Goal: Information Seeking & Learning: Learn about a topic

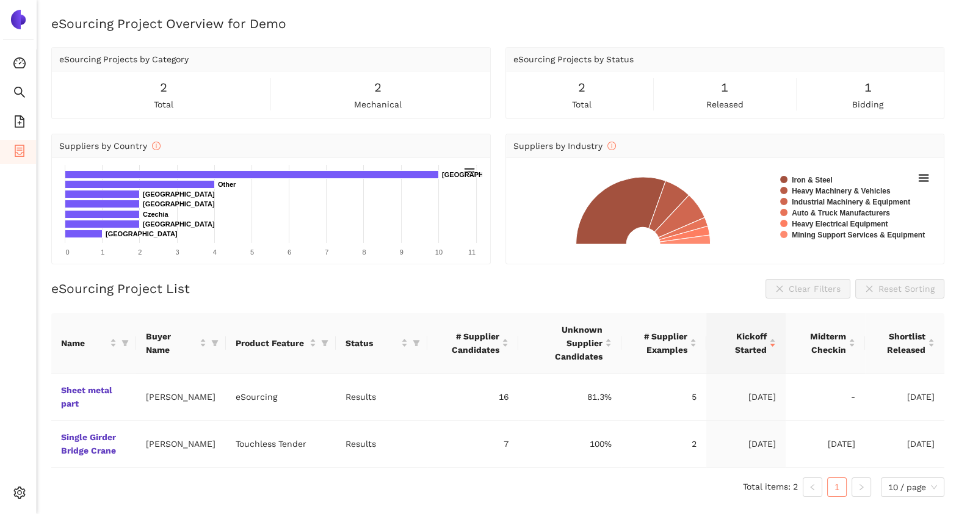
scroll to position [15, 0]
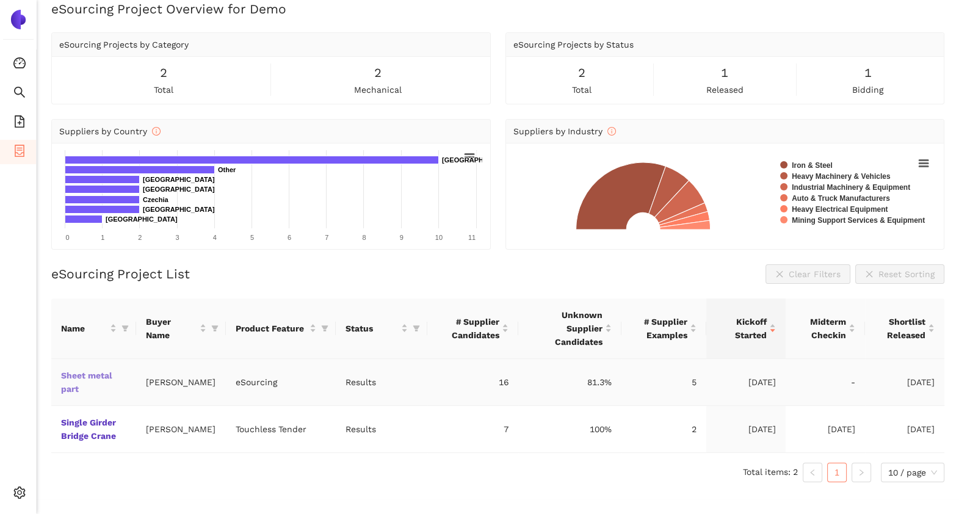
click at [0, 0] on link "Sheet metal part" at bounding box center [0, 0] width 0 height 0
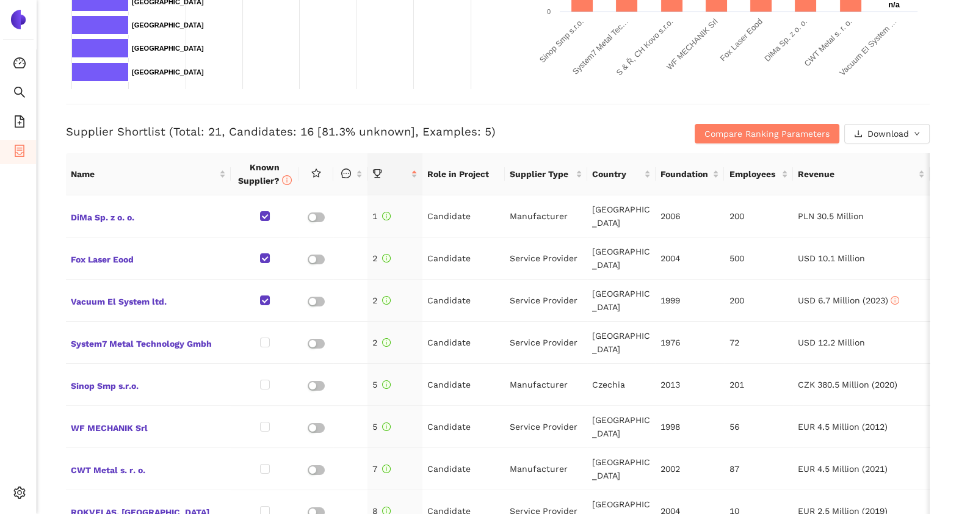
scroll to position [408, 0]
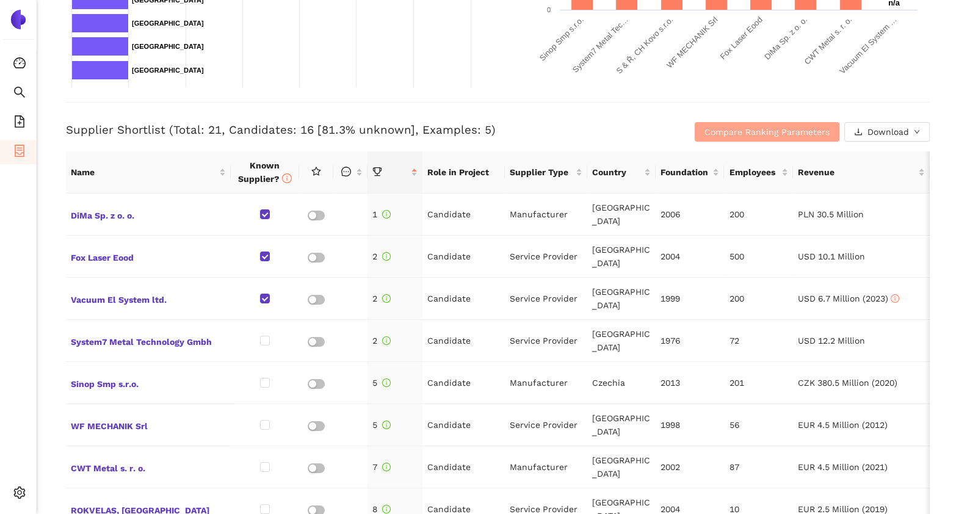
click at [705, 127] on span "Compare Ranking Parameters" at bounding box center [766, 131] width 125 height 13
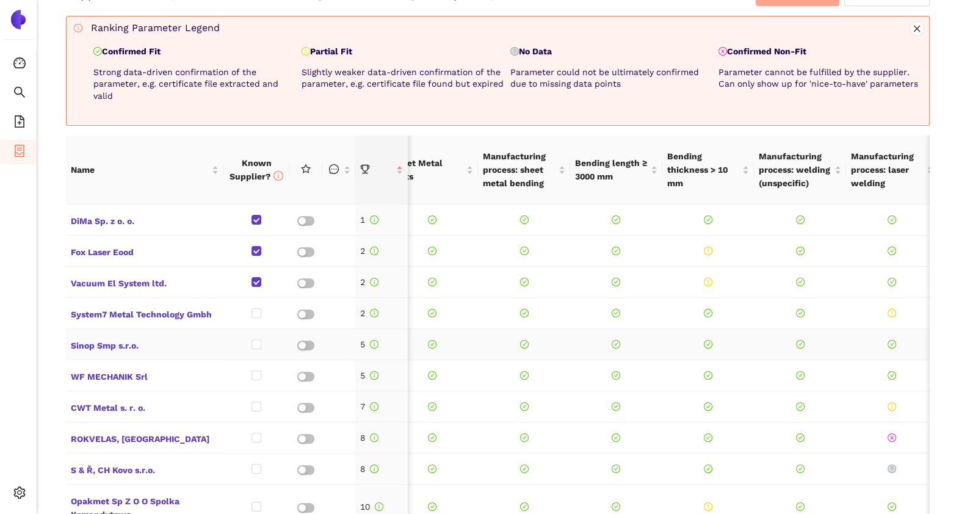
scroll to position [0, 21]
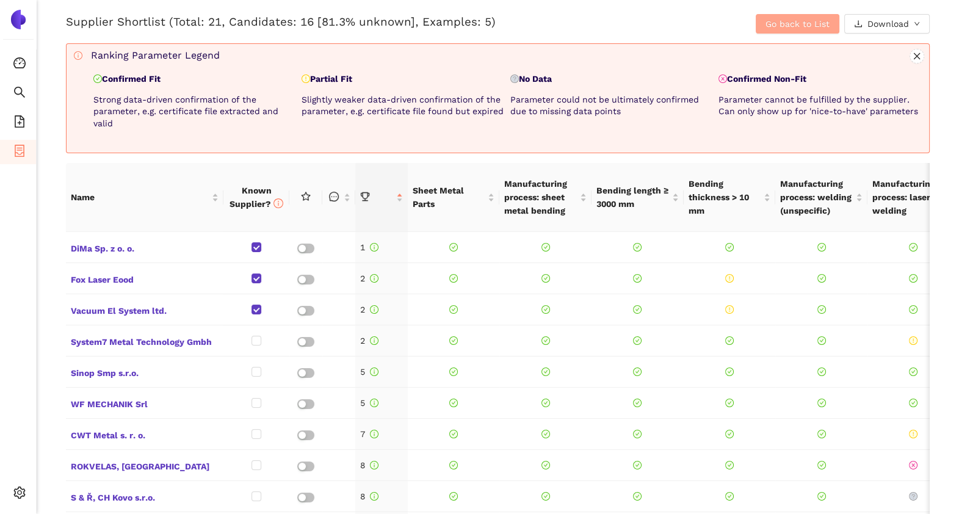
click at [765, 24] on span "Go back to List" at bounding box center [797, 23] width 64 height 13
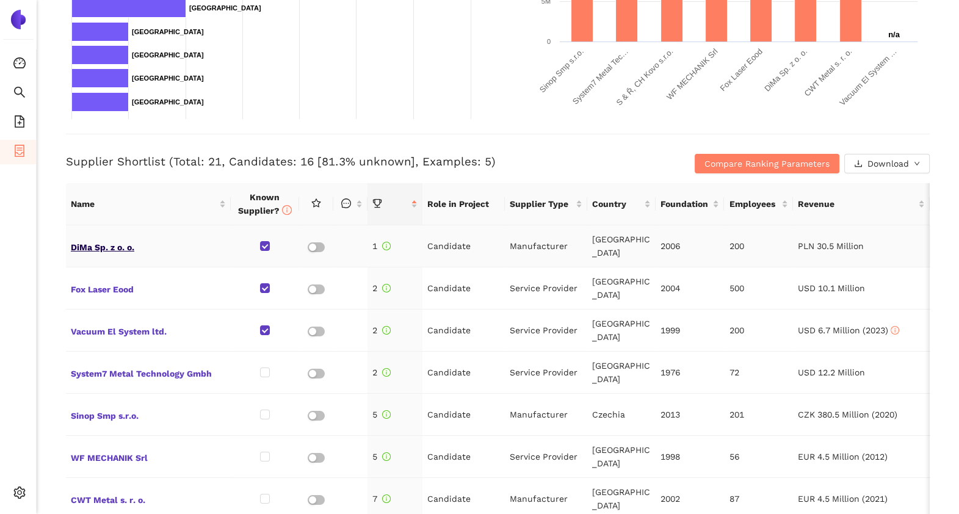
click at [119, 243] on span "DiMa Sp. z o. o." at bounding box center [148, 246] width 155 height 16
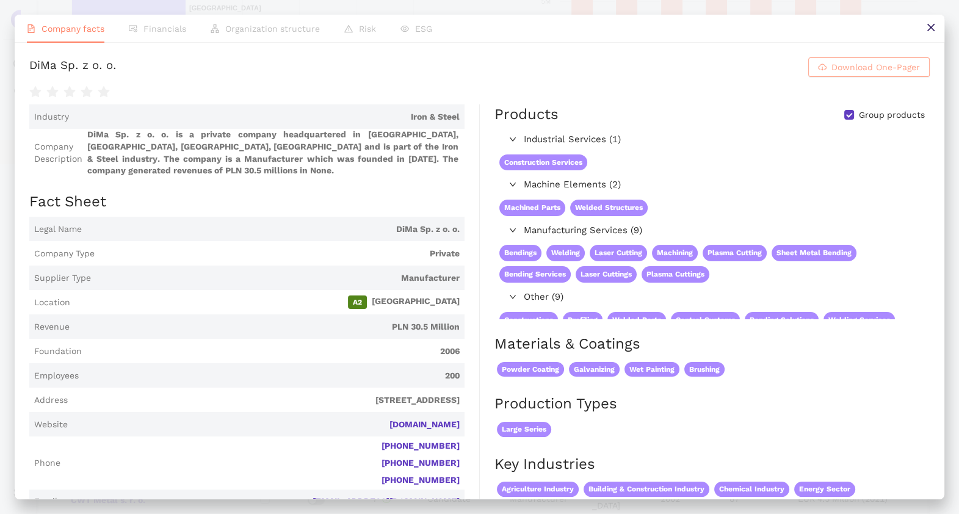
click at [818, 70] on button "Download One-Pager" at bounding box center [868, 67] width 121 height 20
click at [926, 29] on icon "close" at bounding box center [931, 28] width 10 height 10
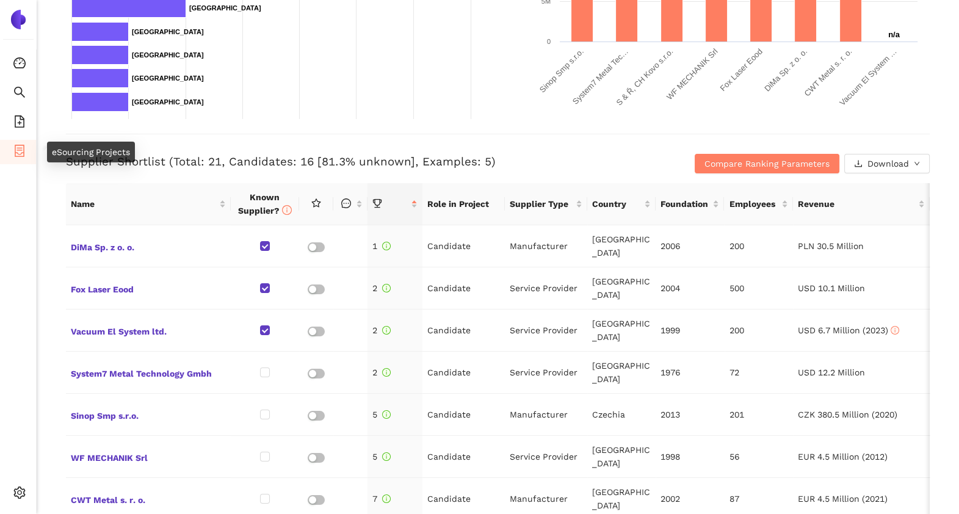
click at [23, 152] on icon "container" at bounding box center [20, 151] width 10 height 12
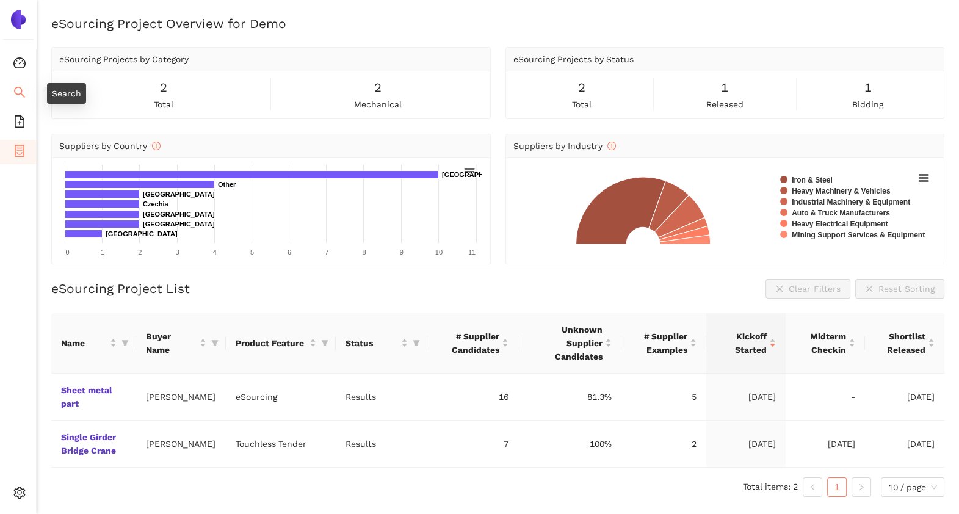
click at [21, 86] on icon "search" at bounding box center [19, 92] width 12 height 12
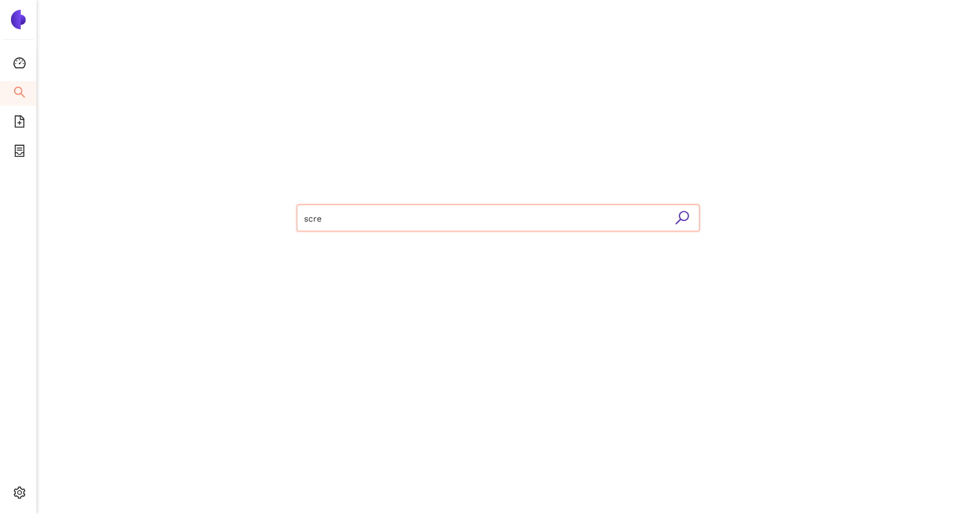
type input "screw"
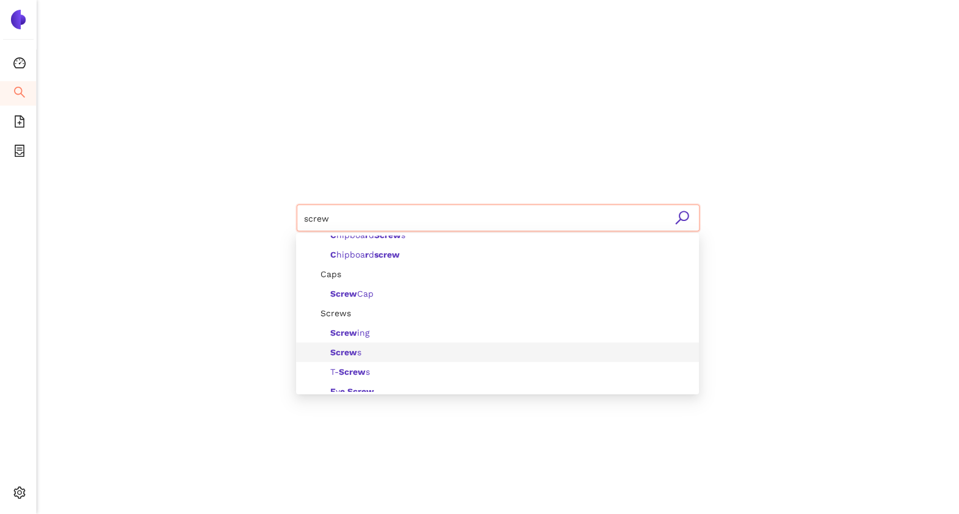
click at [367, 348] on div "Screw s" at bounding box center [501, 351] width 381 height 13
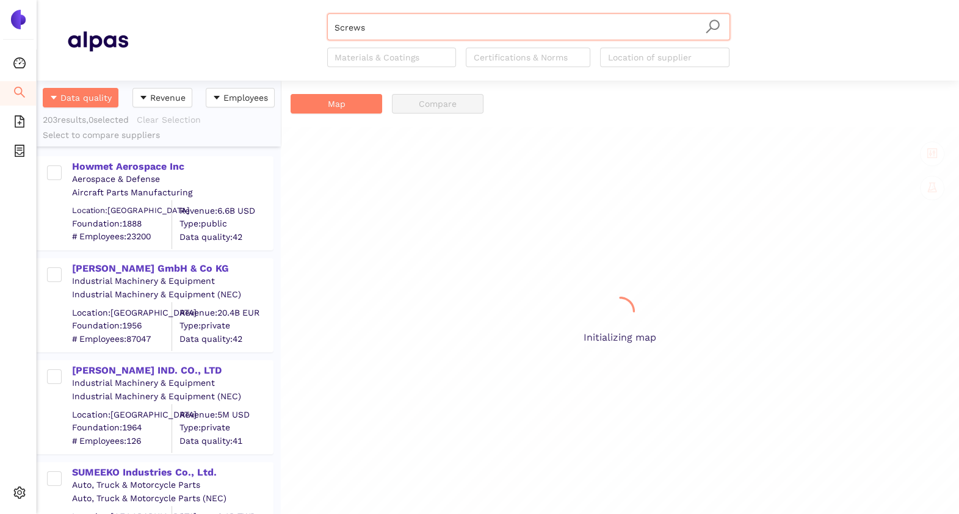
scroll to position [421, 232]
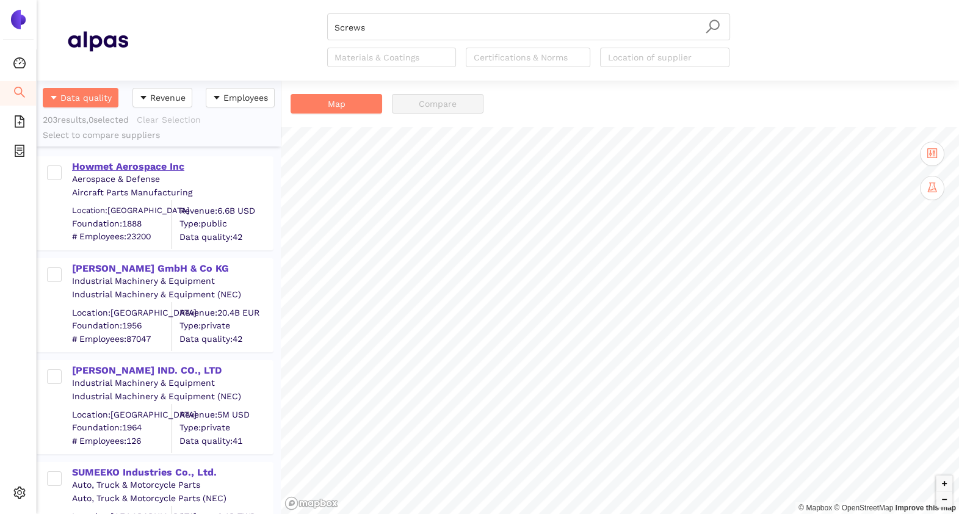
click at [132, 162] on div "Howmet Aerospace Inc" at bounding box center [172, 166] width 200 height 13
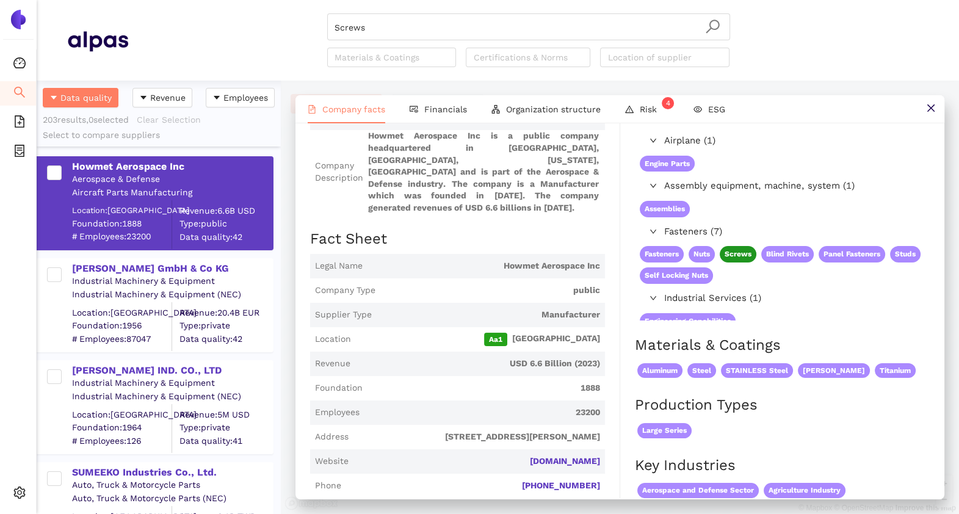
scroll to position [60, 0]
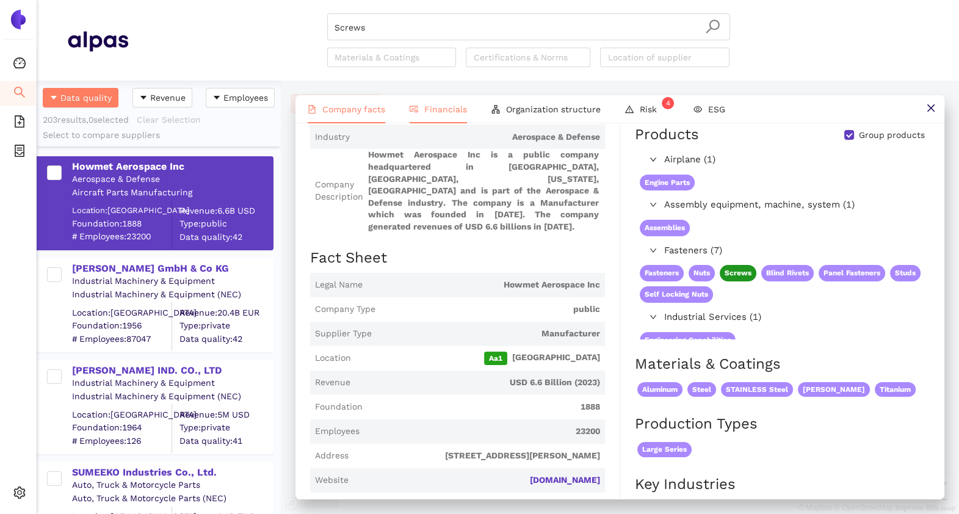
click at [438, 112] on span "Financials" at bounding box center [445, 109] width 43 height 10
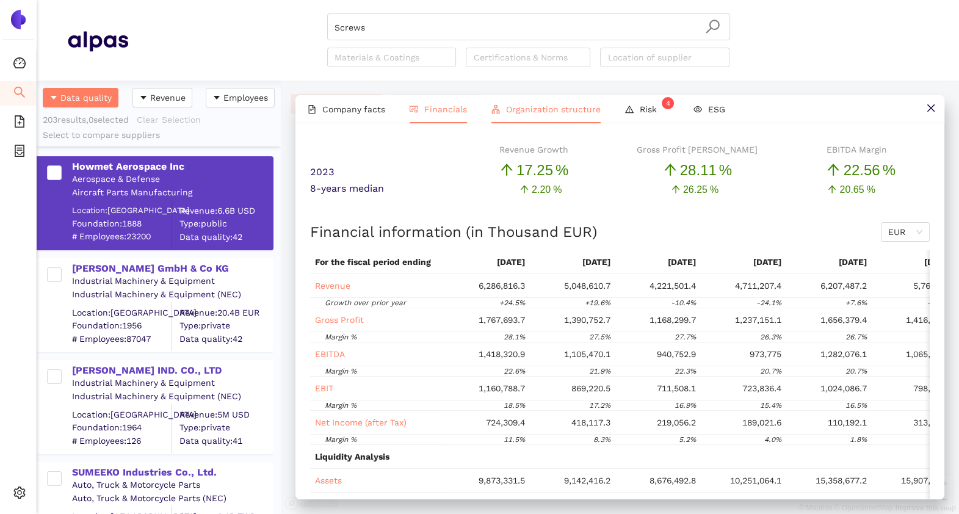
click at [550, 98] on li "Organization structure" at bounding box center [546, 109] width 134 height 28
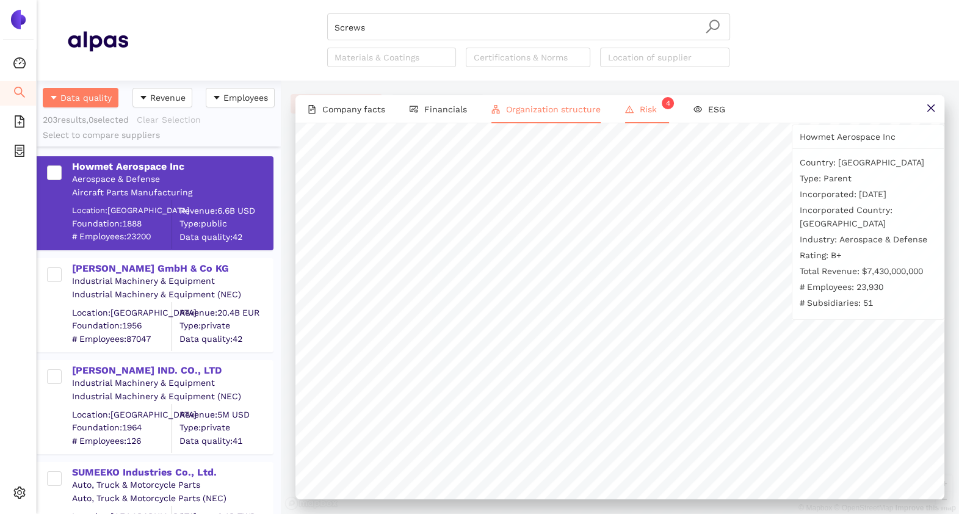
click at [633, 104] on li "Risk 4" at bounding box center [647, 109] width 68 height 28
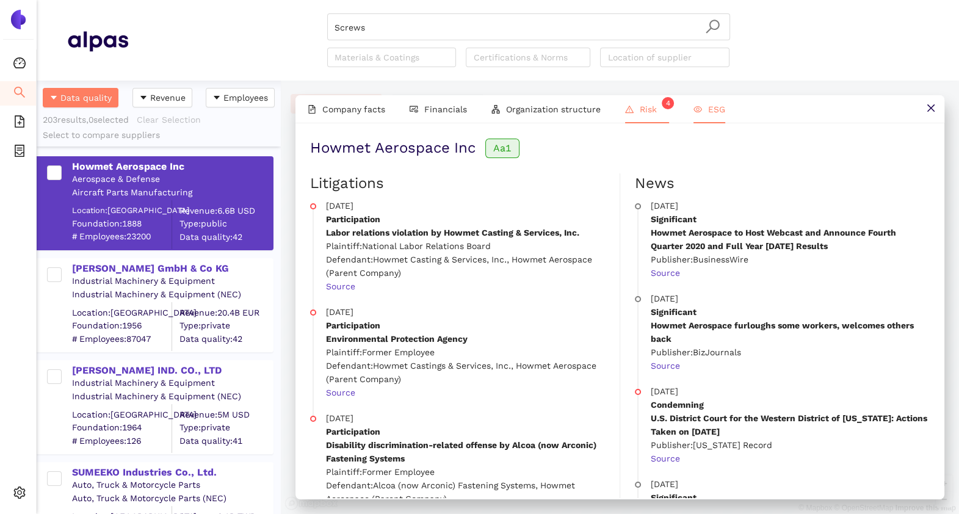
click at [712, 111] on span "ESG" at bounding box center [716, 109] width 17 height 10
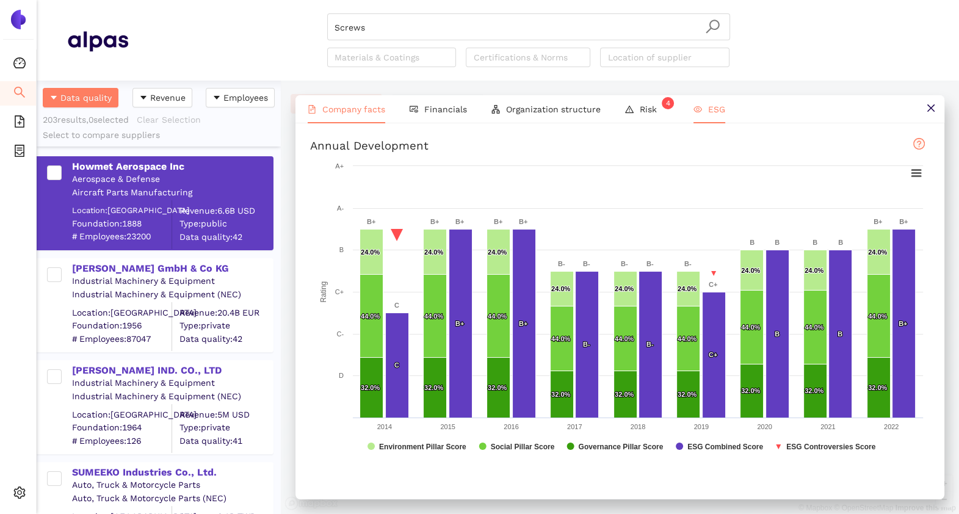
click at [342, 103] on li "Company facts" at bounding box center [346, 109] width 102 height 28
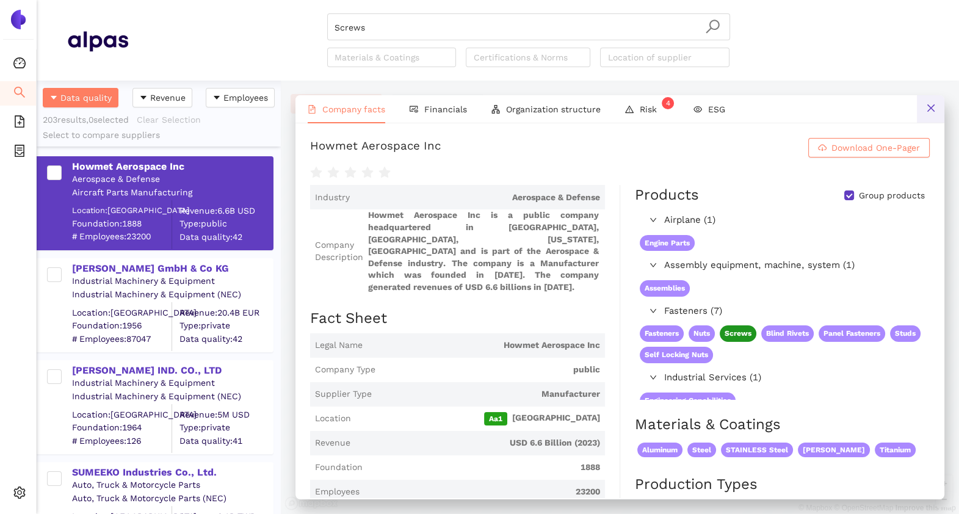
click at [932, 104] on icon "close" at bounding box center [931, 108] width 10 height 10
